Goal: Task Accomplishment & Management: Manage account settings

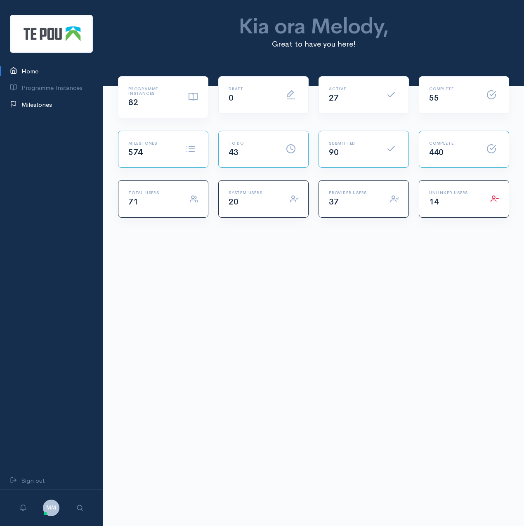
click at [33, 106] on link "Milestones" at bounding box center [51, 105] width 103 height 17
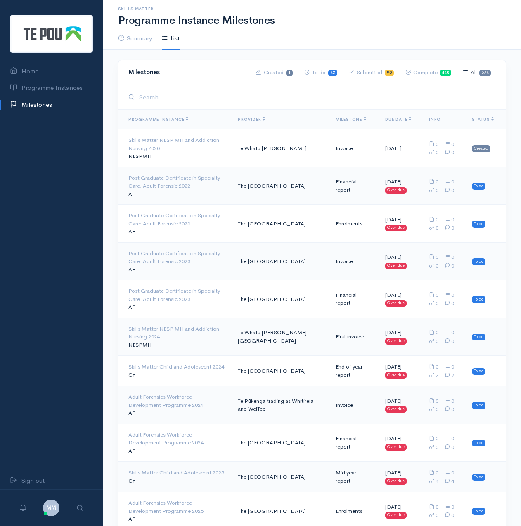
click at [382, 73] on link "Submitted 90" at bounding box center [371, 73] width 45 height 26
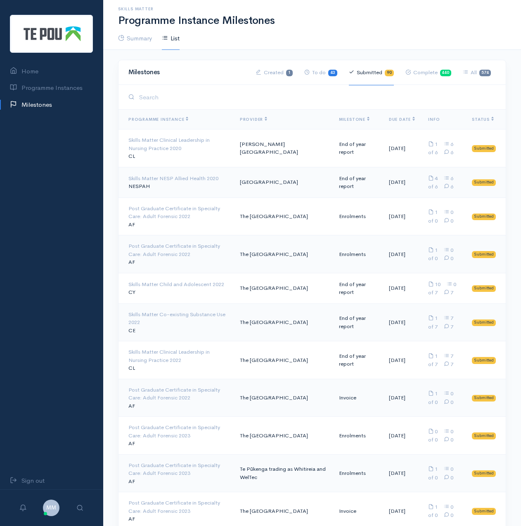
click at [345, 119] on span "Milestone" at bounding box center [354, 119] width 31 height 5
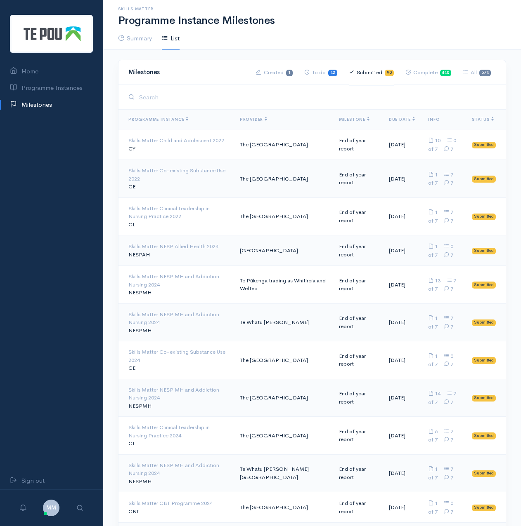
click at [345, 119] on span "Milestone" at bounding box center [354, 119] width 31 height 5
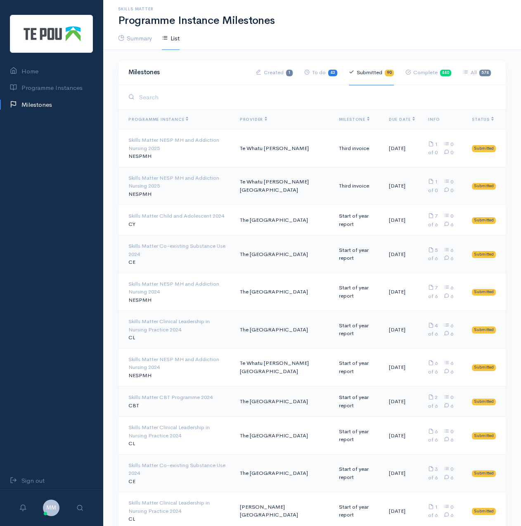
click at [159, 184] on div "Skills Matter NESP MH and Addiction Nursing 2025" at bounding box center [177, 182] width 98 height 16
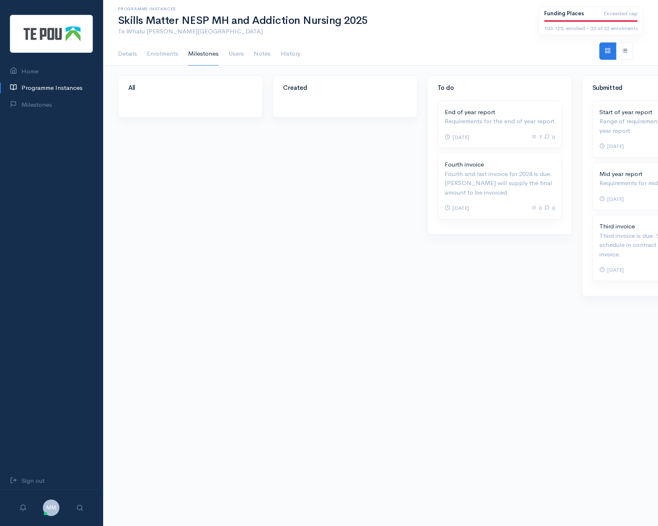
click at [520, 250] on p "Third invoice is due. See payment schedule in contract for amount of invoice." at bounding box center [654, 245] width 110 height 28
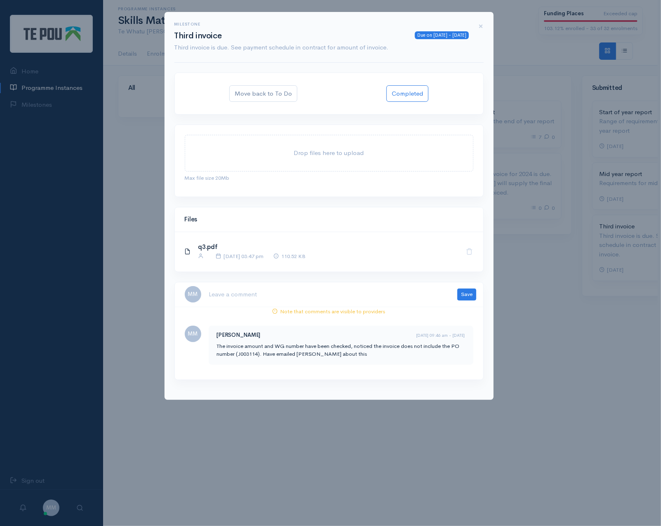
click at [210, 244] on link "q3.pdf" at bounding box center [207, 247] width 19 height 8
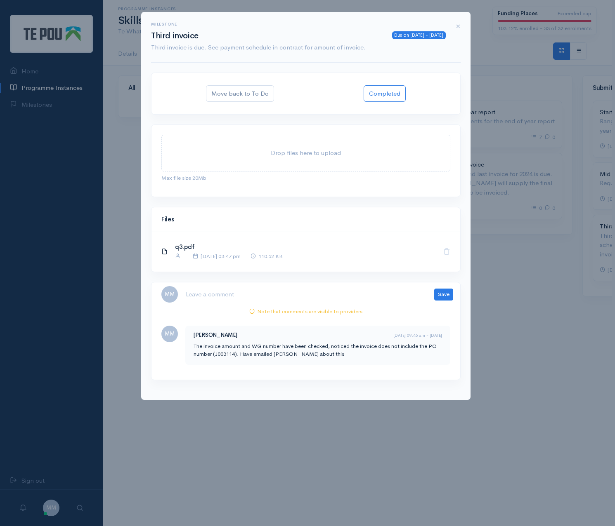
click at [319, 298] on textarea at bounding box center [304, 294] width 239 height 17
type textarea "J"
type textarea "i"
type textarea "Jacqui is aware no PO number. Invoice sent to account for processing."
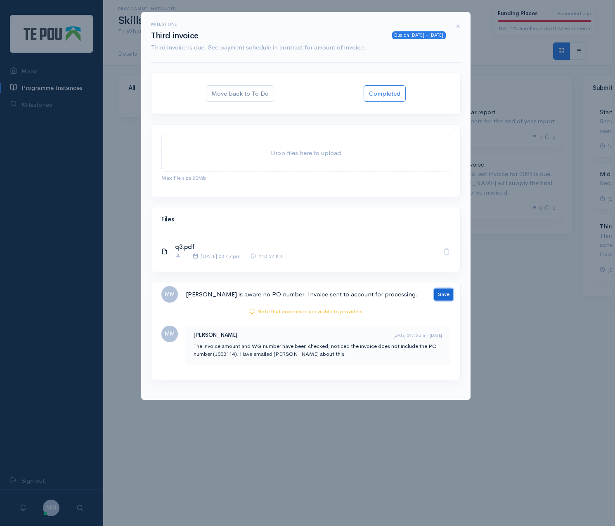
click at [444, 292] on button "Save" at bounding box center [443, 295] width 19 height 12
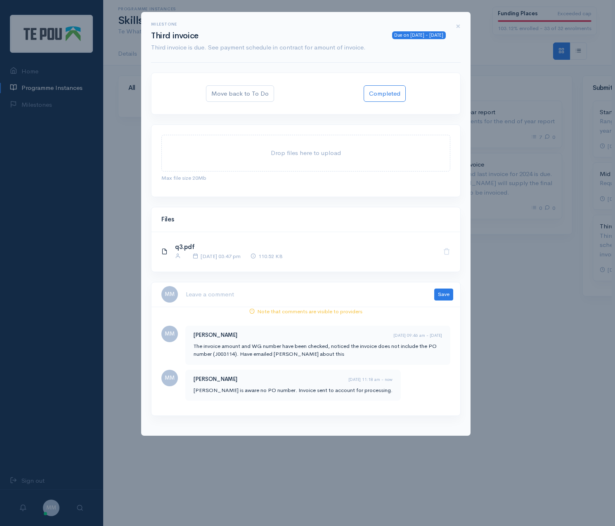
click at [520, 388] on div "Milestone Due on 10 Sep 2025 - 27 days ago Third invoice Third invoice is due. …" at bounding box center [307, 263] width 615 height 526
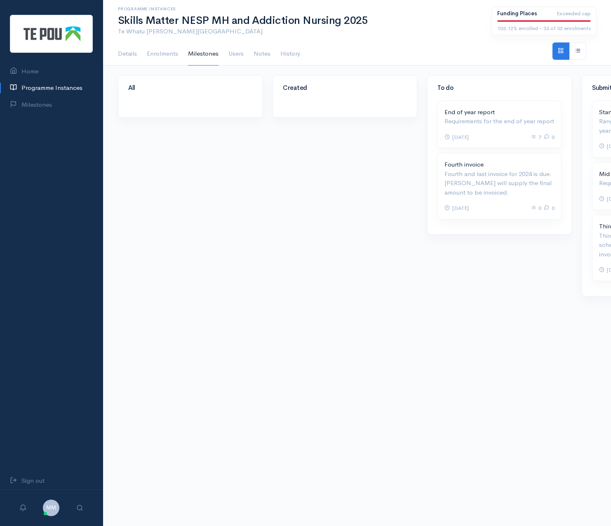
click at [317, 397] on div "All Created 7 0 Overdue" at bounding box center [357, 311] width 508 height 473
click at [316, 397] on div "All Created 7 0 Overdue" at bounding box center [357, 311] width 508 height 473
click at [262, 25] on h1 "Skills Matter NESP MH and Addiction Nursing 2025" at bounding box center [300, 21] width 364 height 12
click at [264, 34] on p "Te Whatu [PERSON_NAME][GEOGRAPHIC_DATA]" at bounding box center [300, 31] width 364 height 9
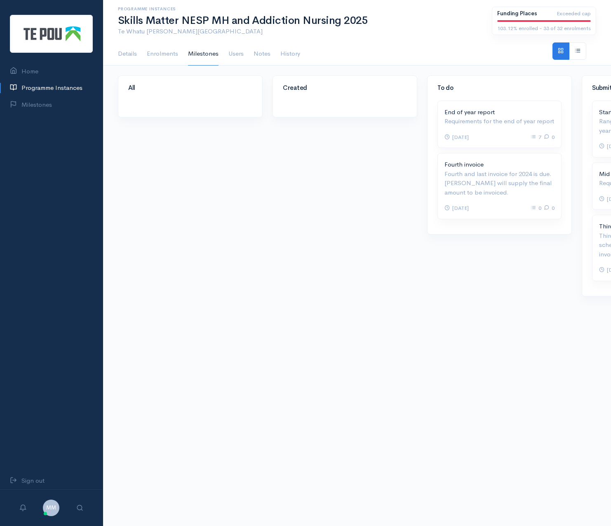
click at [264, 34] on p "Te Whatu [PERSON_NAME][GEOGRAPHIC_DATA]" at bounding box center [300, 31] width 364 height 9
click at [34, 73] on link "Home" at bounding box center [51, 71] width 103 height 17
